Goal: Information Seeking & Learning: Check status

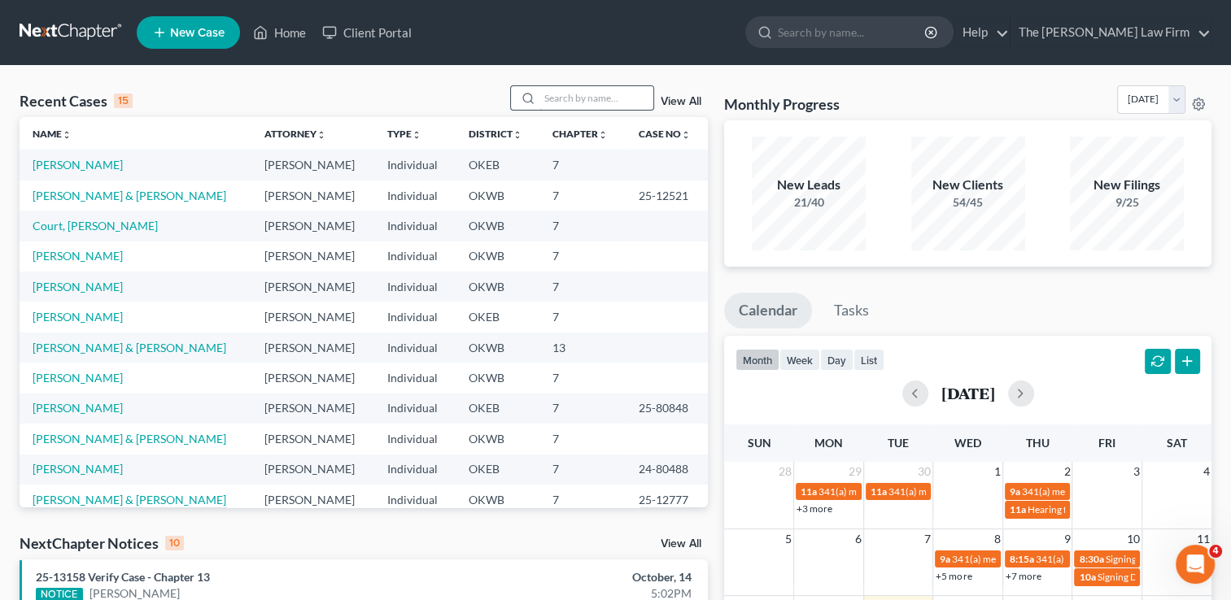
click at [615, 98] on input "search" at bounding box center [596, 98] width 114 height 24
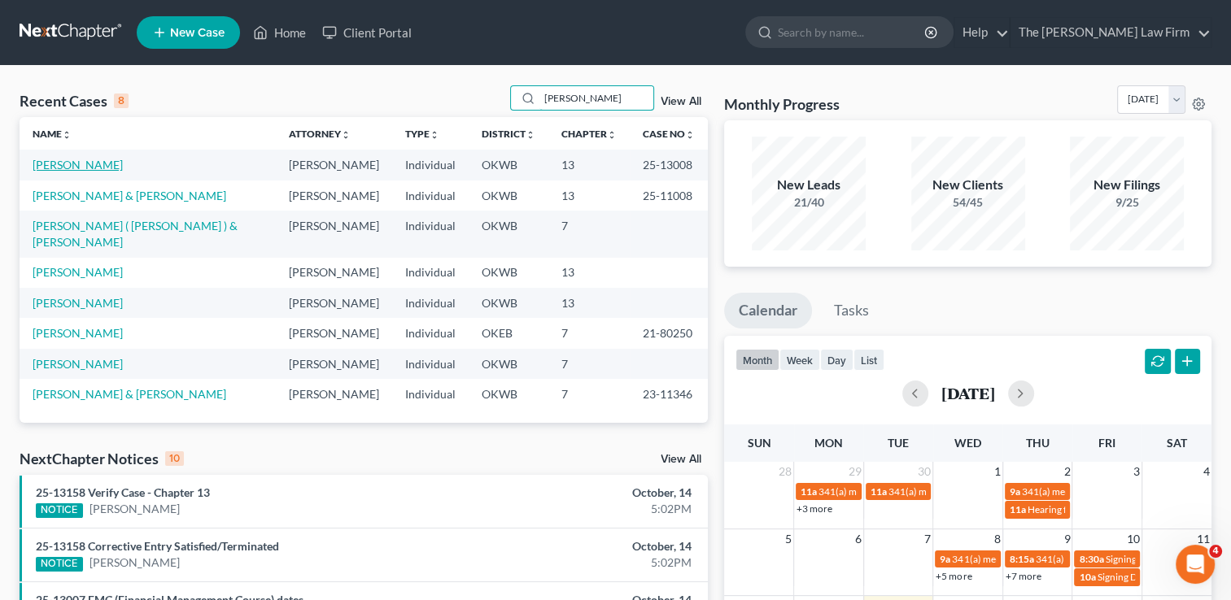
type input "[PERSON_NAME]"
click at [82, 164] on link "[PERSON_NAME]" at bounding box center [78, 165] width 90 height 14
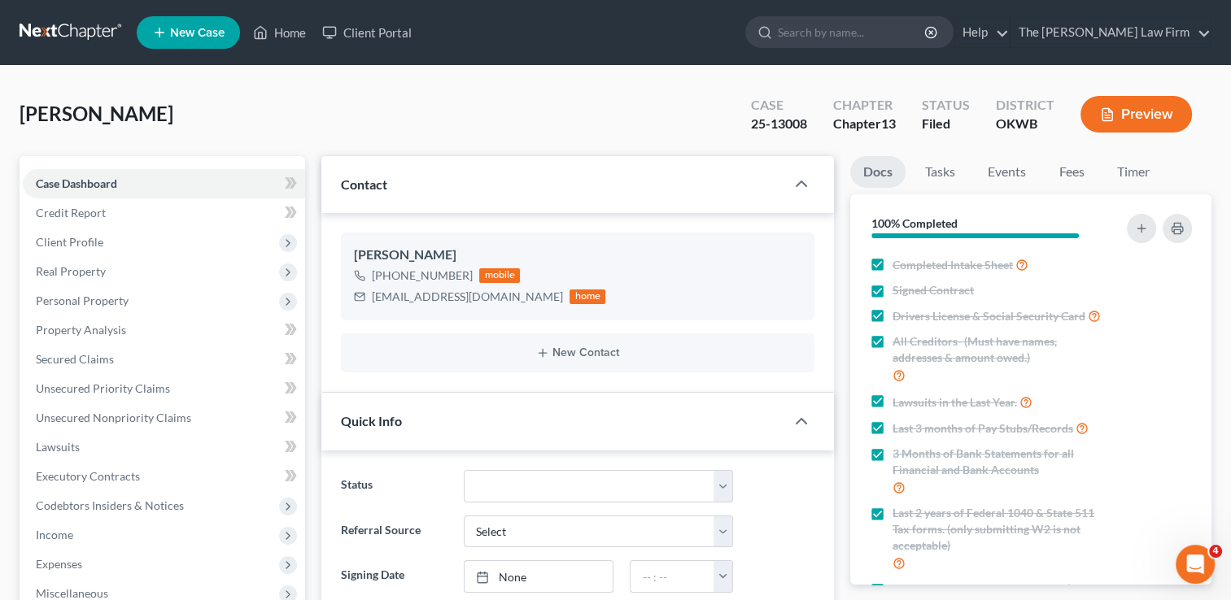
scroll to position [450, 0]
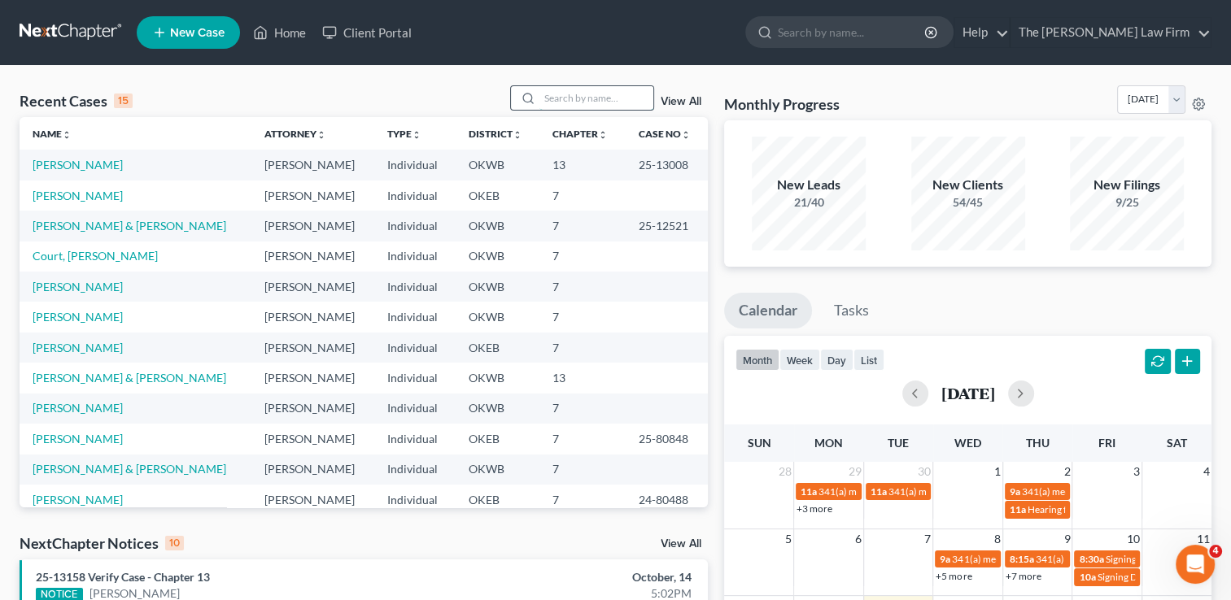
click at [592, 93] on input "search" at bounding box center [596, 98] width 114 height 24
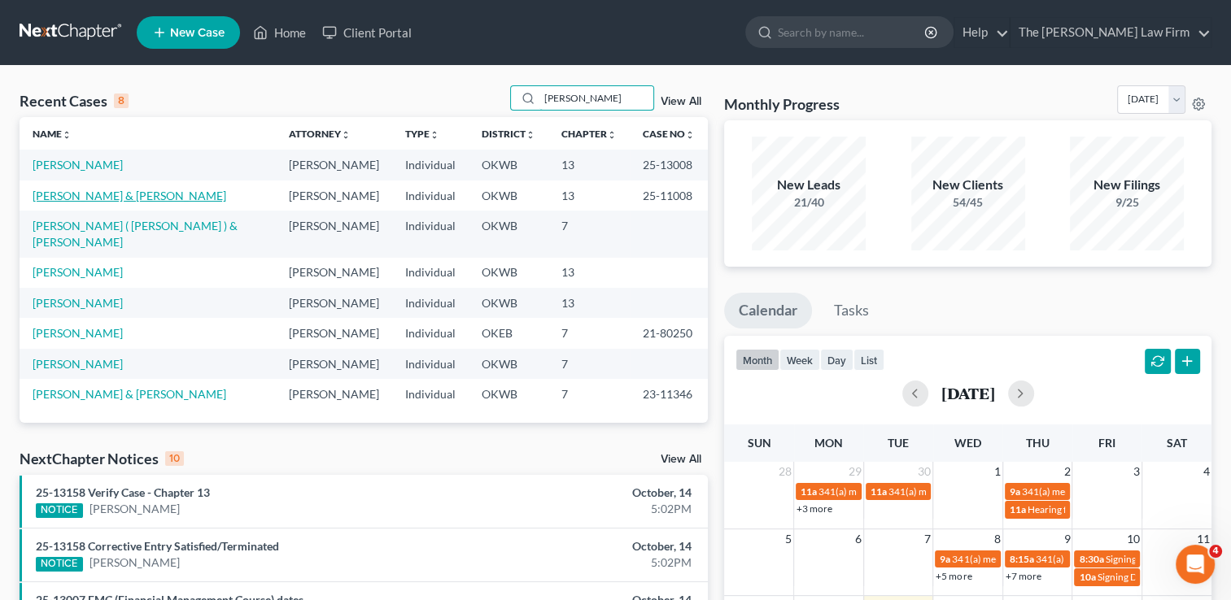
type input "[PERSON_NAME]"
click at [91, 189] on link "[PERSON_NAME] & [PERSON_NAME]" at bounding box center [130, 196] width 194 height 14
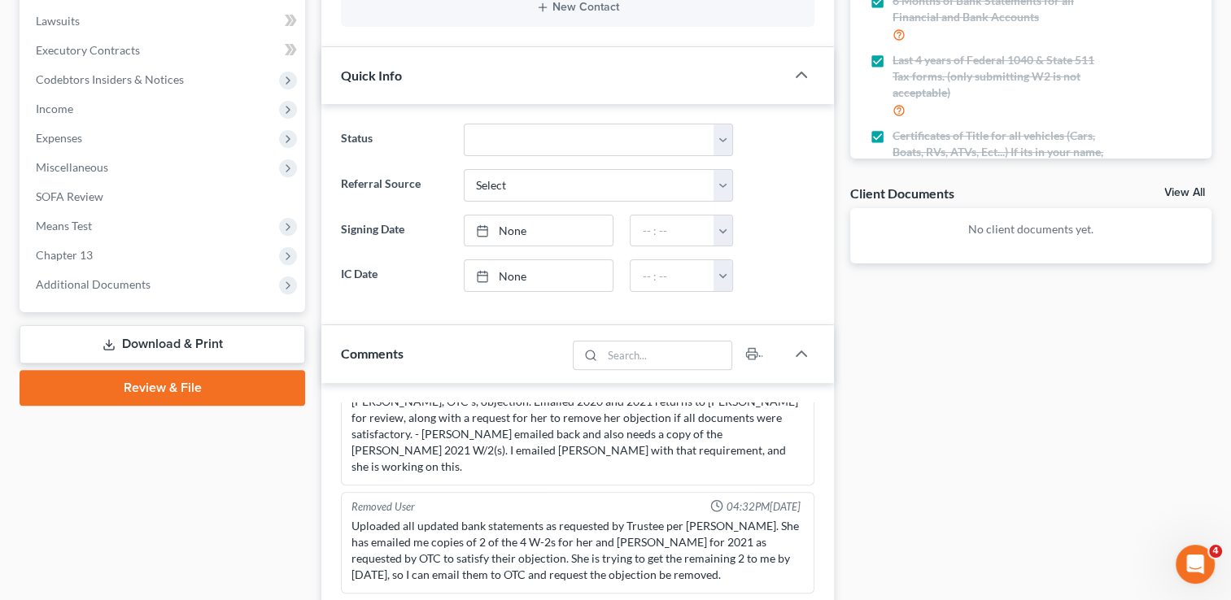
scroll to position [488, 0]
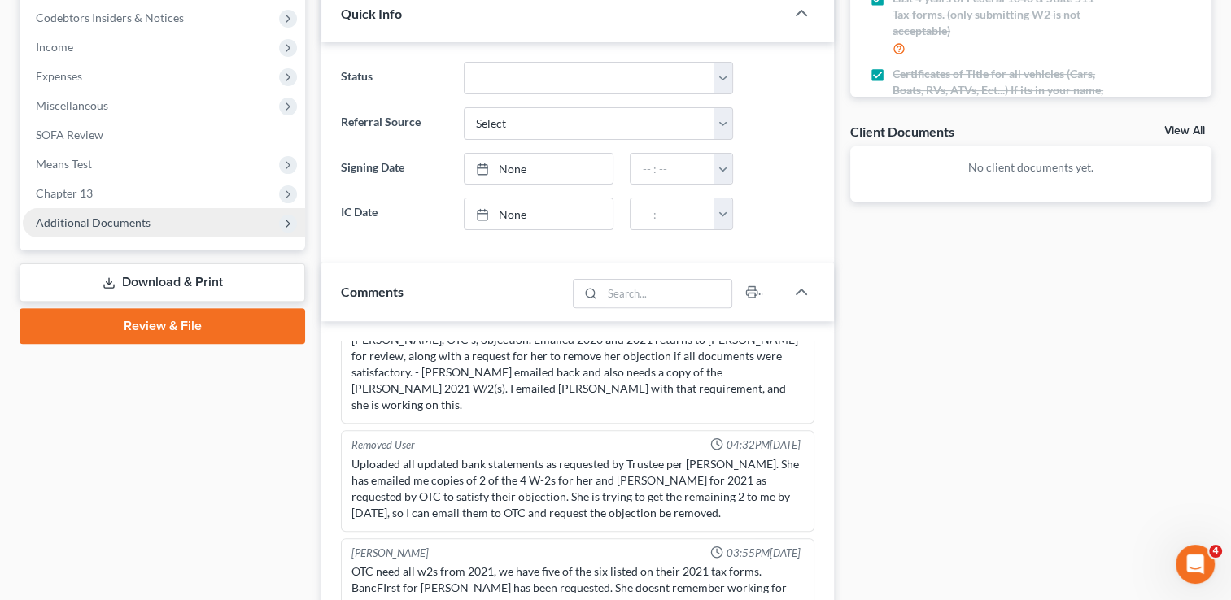
click at [98, 220] on span "Additional Documents" at bounding box center [93, 223] width 115 height 14
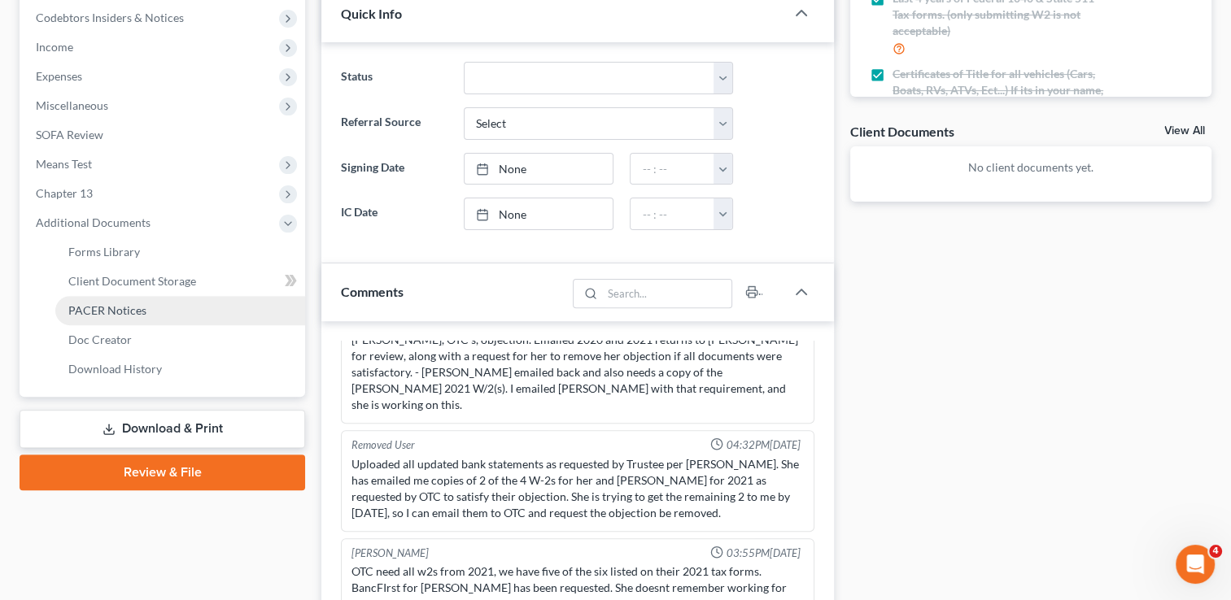
click at [100, 308] on span "PACER Notices" at bounding box center [107, 310] width 78 height 14
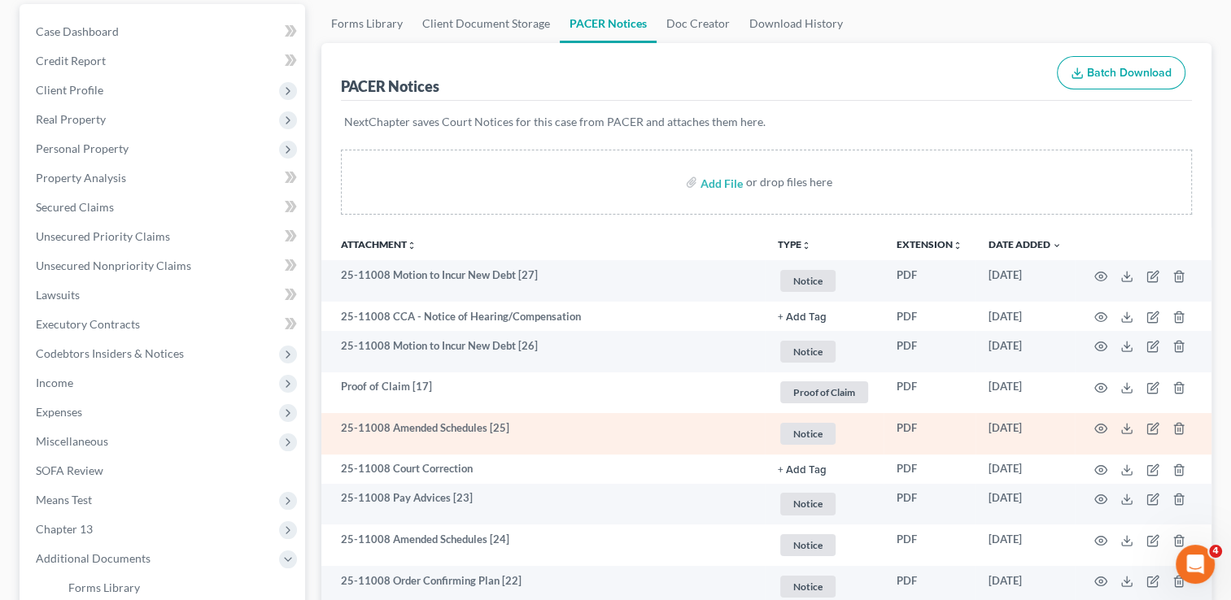
scroll to position [163, 0]
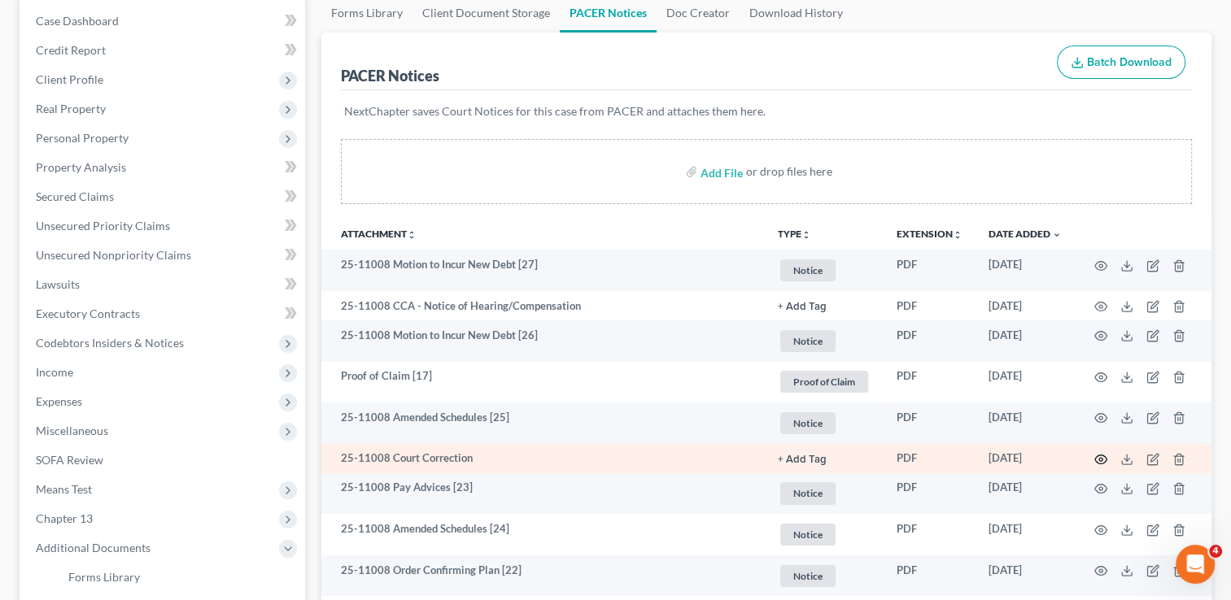
click at [1102, 458] on circle "button" at bounding box center [1100, 459] width 3 height 3
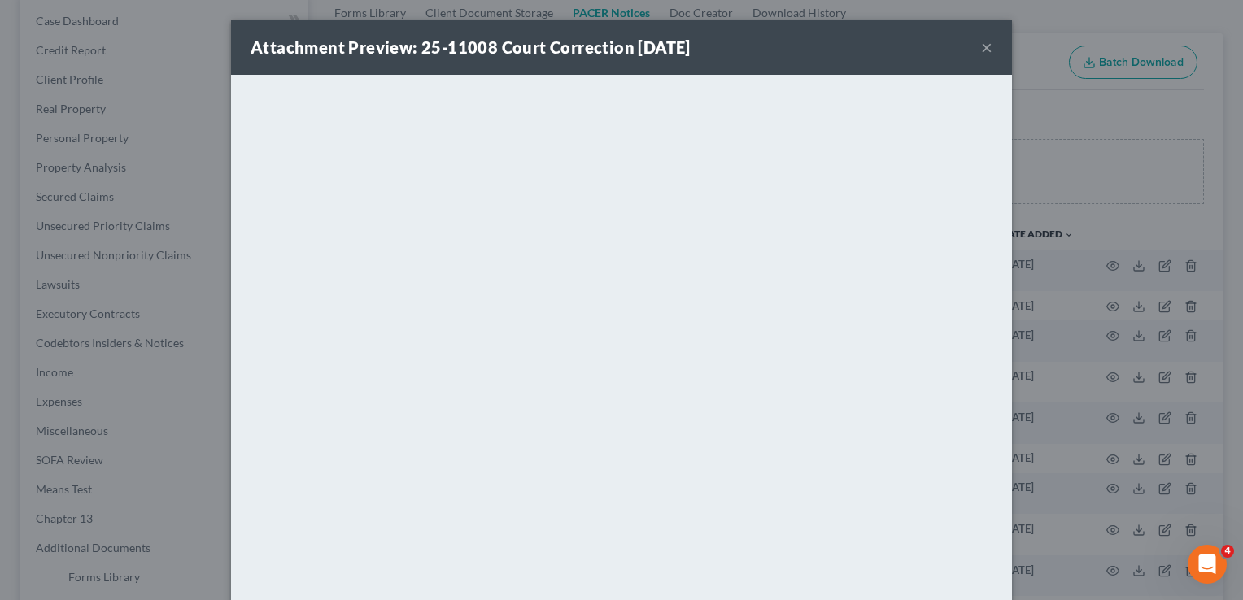
click at [981, 50] on button "×" at bounding box center [986, 47] width 11 height 20
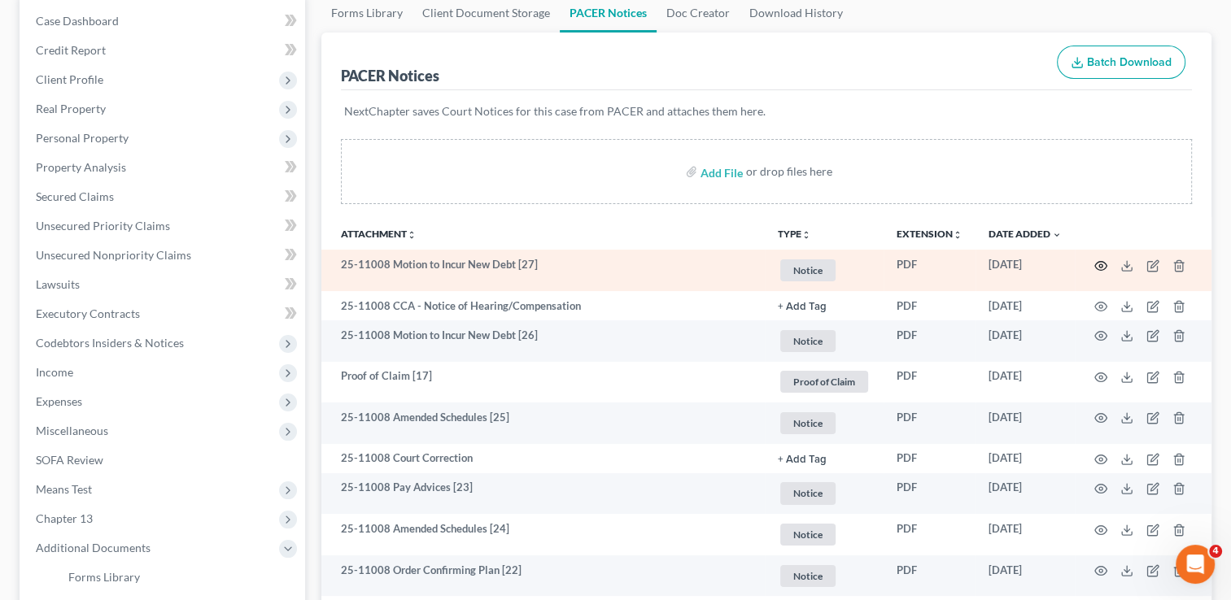
click at [1099, 269] on icon "button" at bounding box center [1101, 265] width 12 height 9
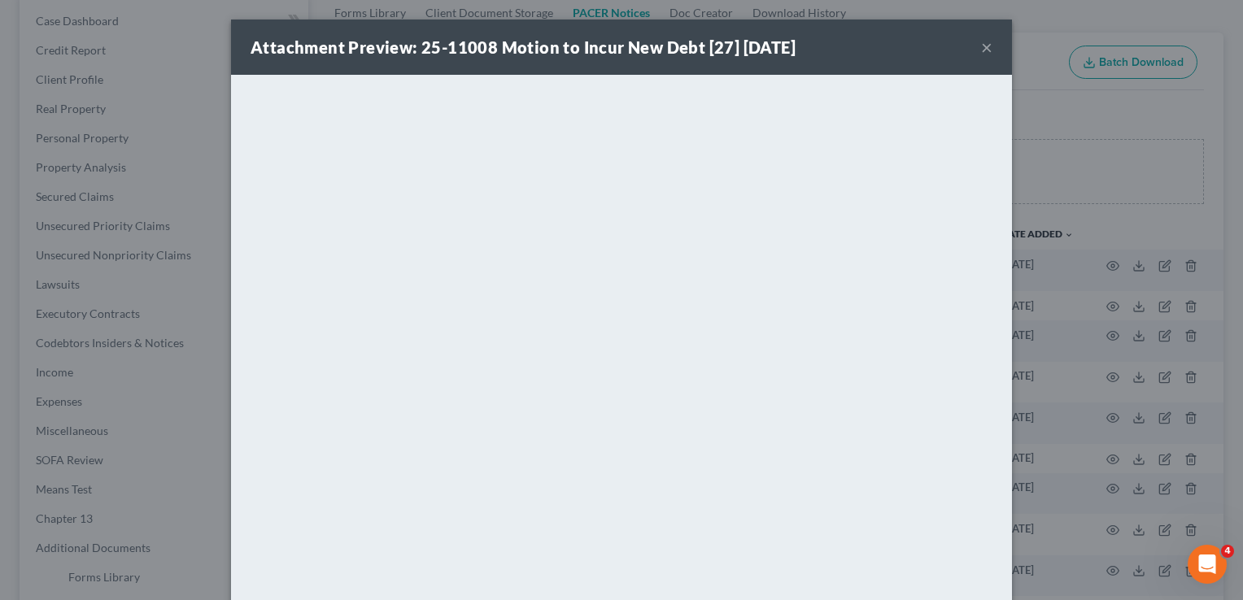
click at [982, 47] on button "×" at bounding box center [986, 47] width 11 height 20
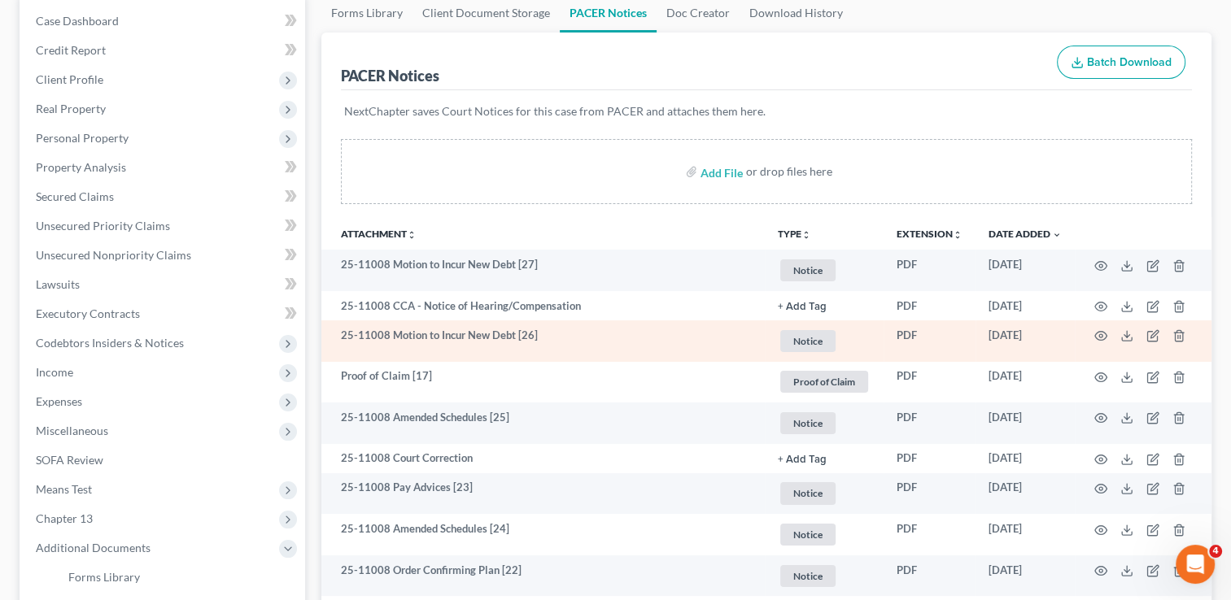
click at [461, 337] on td "25-11008 Motion to Incur New Debt [26]" at bounding box center [542, 341] width 443 height 41
click at [1097, 337] on icon "button" at bounding box center [1100, 336] width 13 height 13
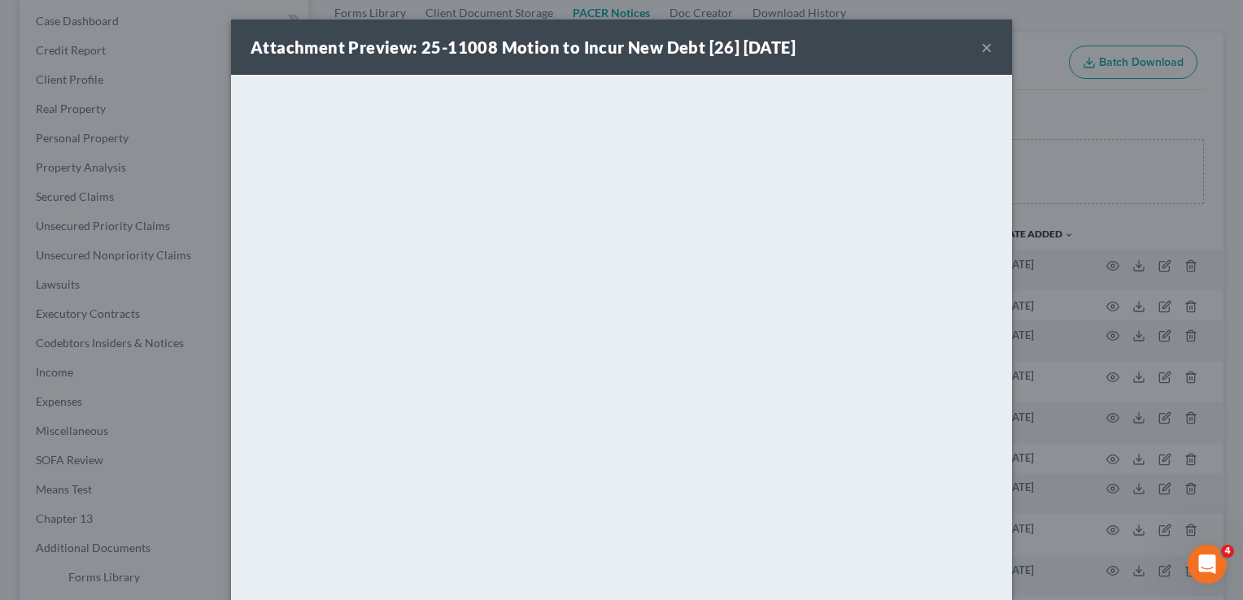
click at [981, 50] on button "×" at bounding box center [986, 47] width 11 height 20
